Goal: Check status

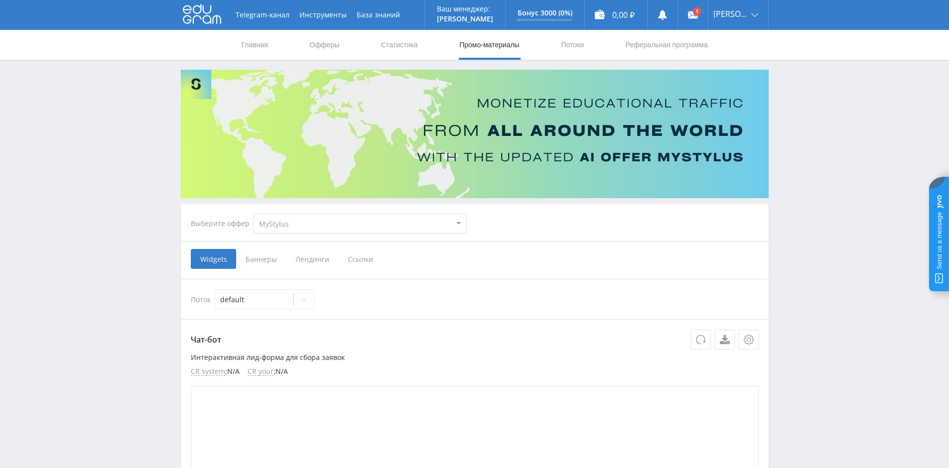
click at [406, 48] on link "Статистика" at bounding box center [399, 45] width 39 height 30
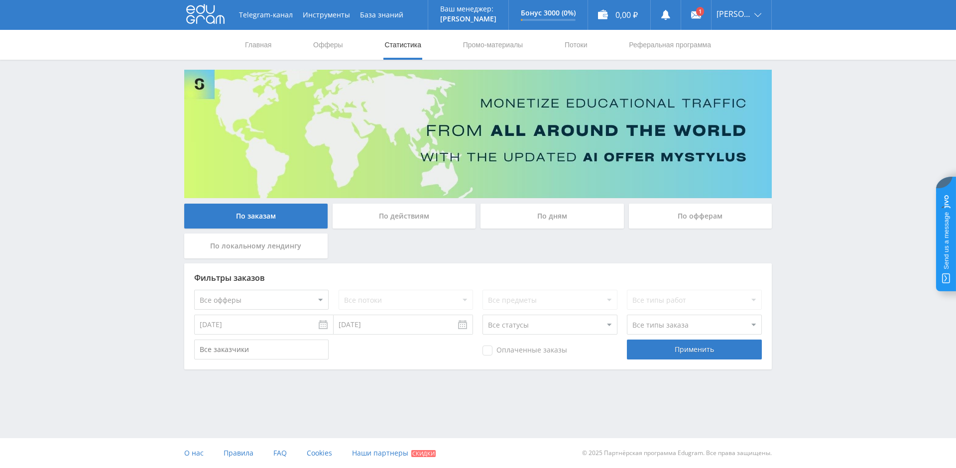
click at [380, 220] on div "По действиям" at bounding box center [404, 216] width 143 height 25
click at [0, 0] on input "По действиям" at bounding box center [0, 0] width 0 height 0
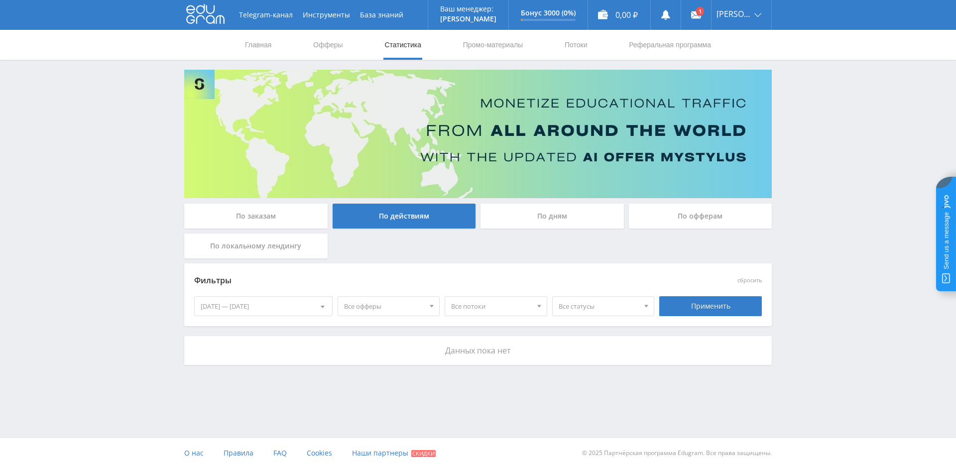
click at [558, 226] on div "По дням" at bounding box center [552, 216] width 143 height 25
click at [0, 0] on input "По дням" at bounding box center [0, 0] width 0 height 0
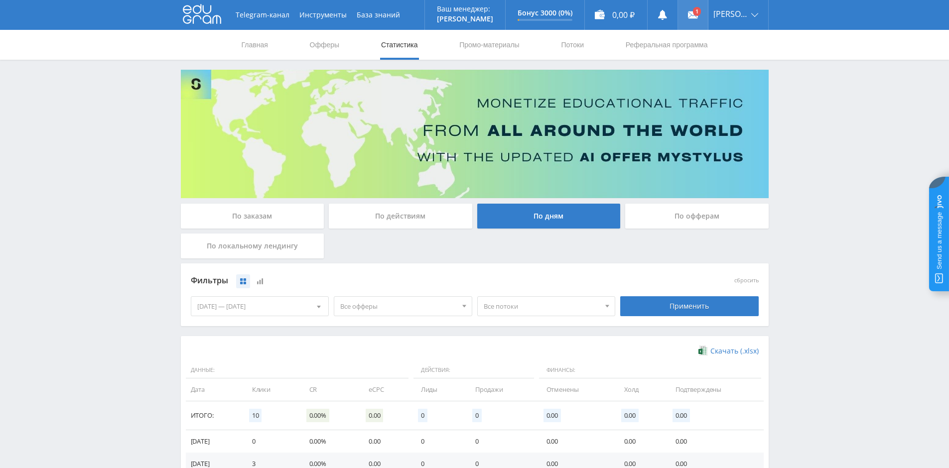
click at [699, 9] on link at bounding box center [693, 15] width 30 height 30
